Goal: Entertainment & Leisure: Consume media (video, audio)

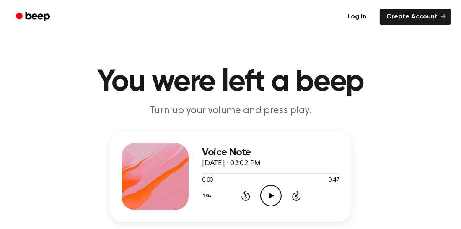
click at [270, 195] on icon at bounding box center [271, 195] width 5 height 5
click at [268, 200] on icon "Pause Audio" at bounding box center [270, 195] width 21 height 21
click at [242, 195] on icon "Rewind 5 seconds" at bounding box center [245, 195] width 9 height 11
click at [240, 195] on div "1.0x Rewind 5 seconds Play Audio Skip 5 seconds" at bounding box center [271, 195] width 138 height 21
click at [241, 195] on icon "Rewind 5 seconds" at bounding box center [245, 195] width 9 height 11
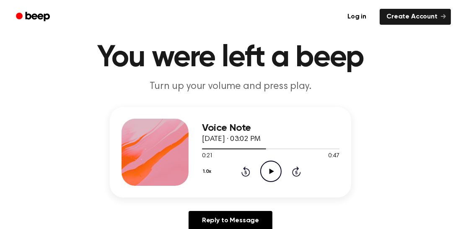
scroll to position [25, 0]
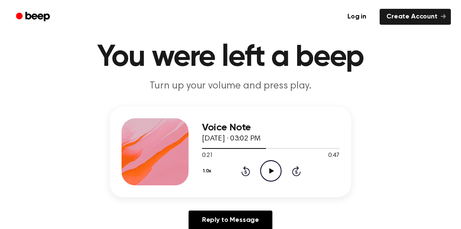
click at [242, 167] on icon "Rewind 5 seconds" at bounding box center [245, 171] width 9 height 11
click at [242, 169] on icon "Rewind 5 seconds" at bounding box center [245, 171] width 9 height 11
click at [268, 172] on icon "Play Audio" at bounding box center [270, 170] width 21 height 21
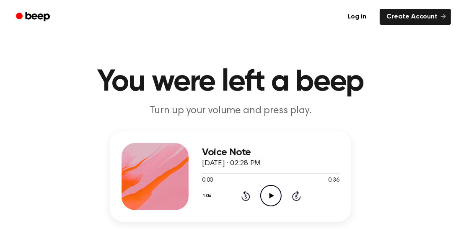
click at [268, 193] on icon "Play Audio" at bounding box center [270, 195] width 21 height 21
